Goal: Transaction & Acquisition: Purchase product/service

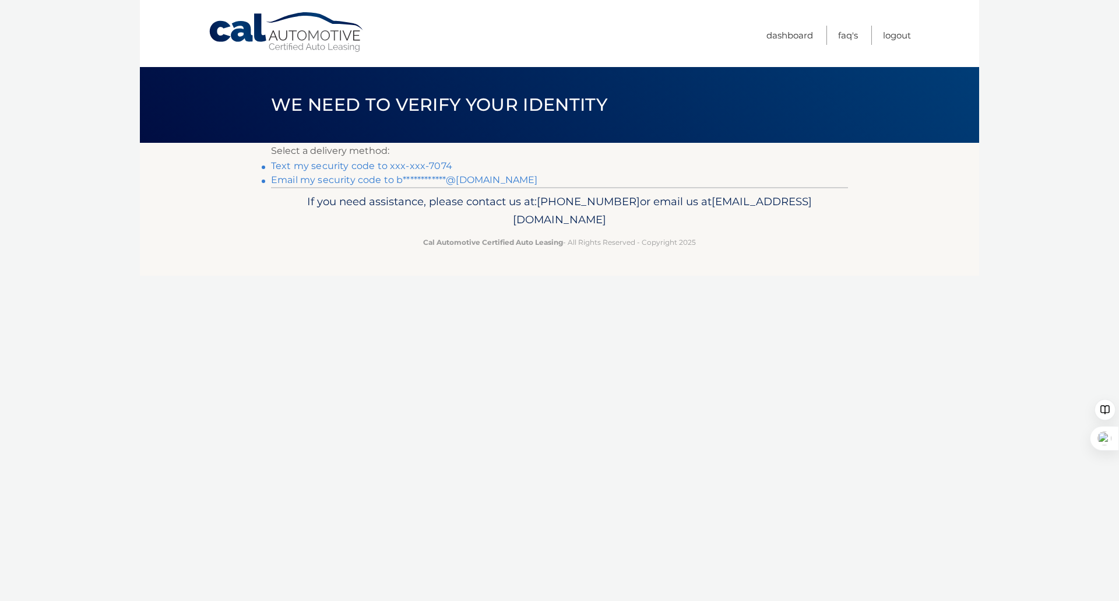
click at [389, 166] on link "Text my security code to xxx-xxx-7074" at bounding box center [361, 165] width 181 height 11
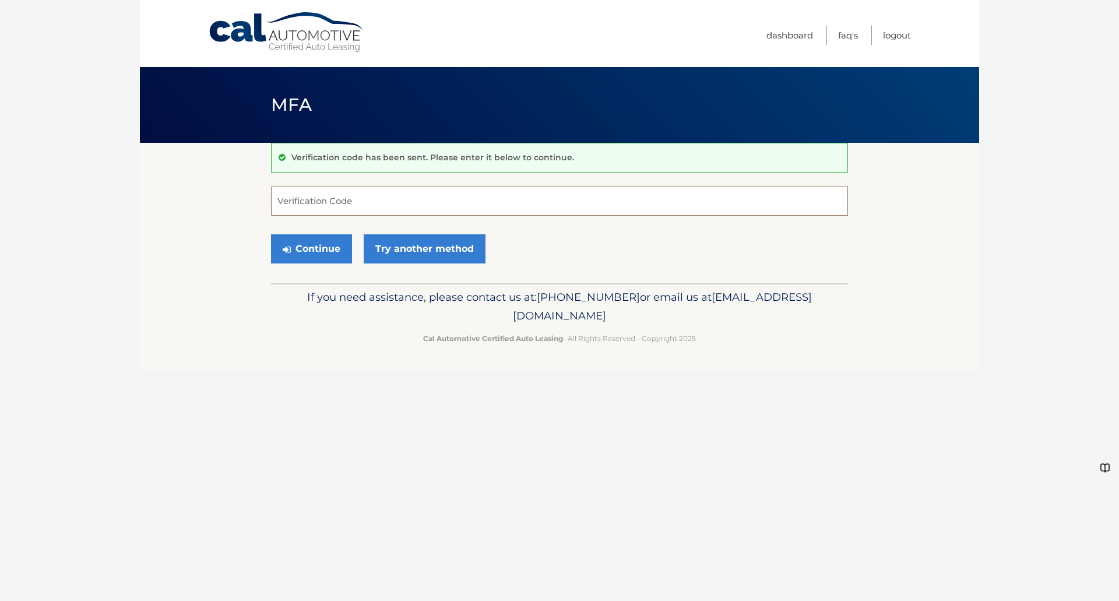
click at [386, 205] on input "Verification Code" at bounding box center [559, 201] width 577 height 29
type input "465873"
click at [271, 234] on button "Continue" at bounding box center [311, 248] width 81 height 29
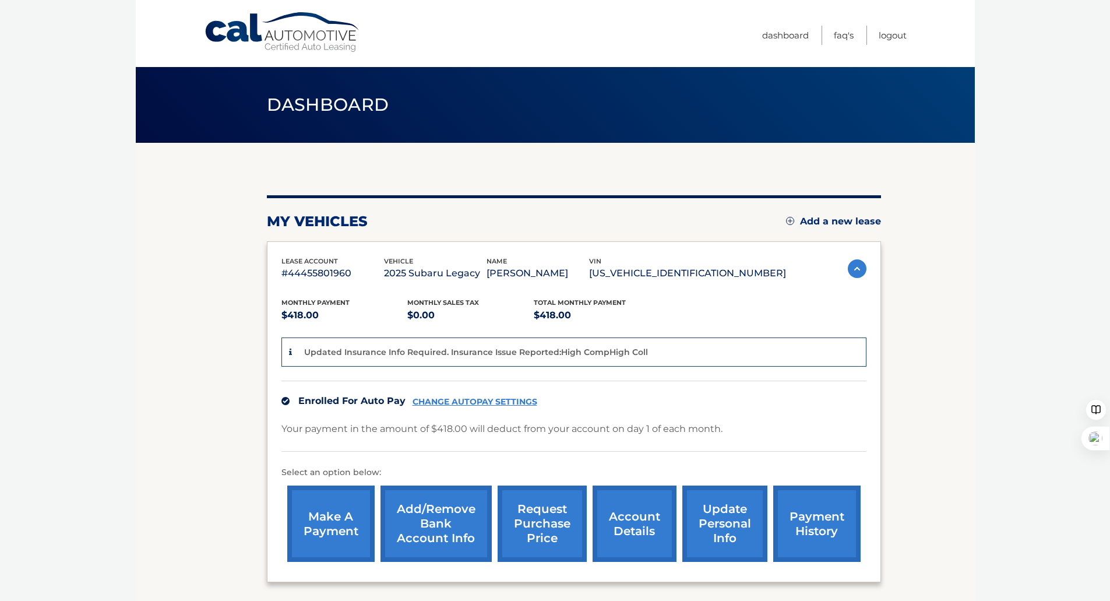
click at [341, 502] on link "make a payment" at bounding box center [330, 524] width 87 height 76
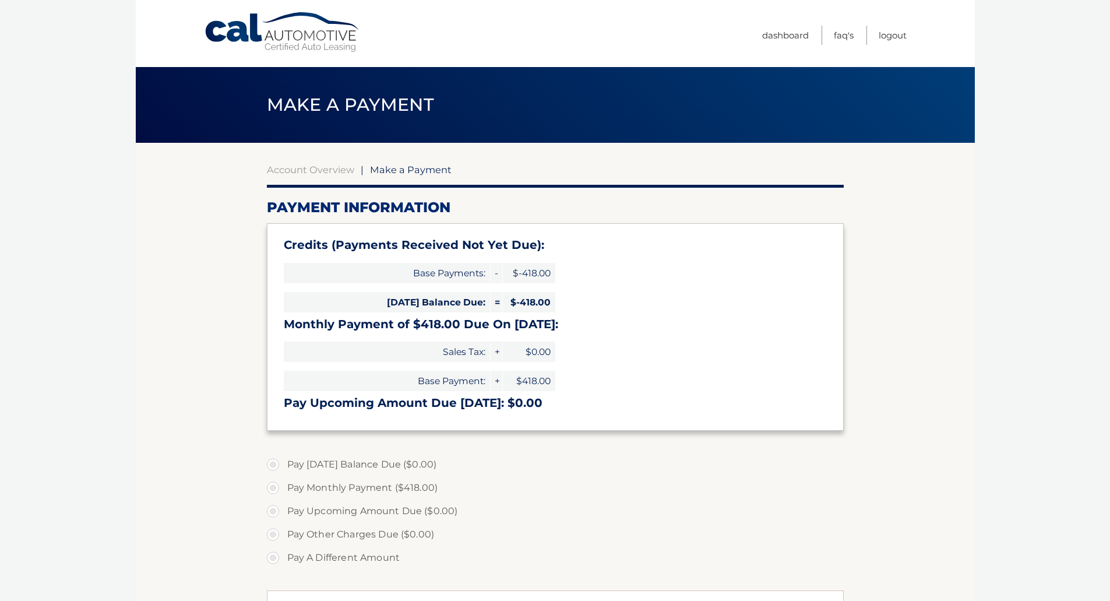
type input "0"
select select "YmE4YzM2NmQtZGVlYi00YjliLThmNDMtOGE3NjIwMjIxOGQ0"
click at [893, 40] on link "Logout" at bounding box center [893, 35] width 28 height 19
